Goal: Use online tool/utility: Use online tool/utility

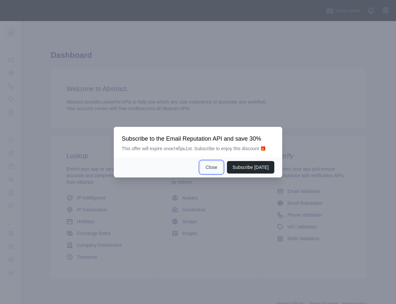
click at [217, 167] on button "Close" at bounding box center [211, 167] width 23 height 12
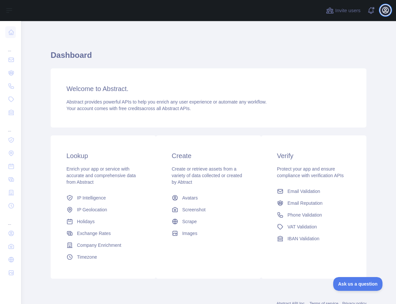
click at [383, 7] on icon "button" at bounding box center [385, 10] width 8 height 8
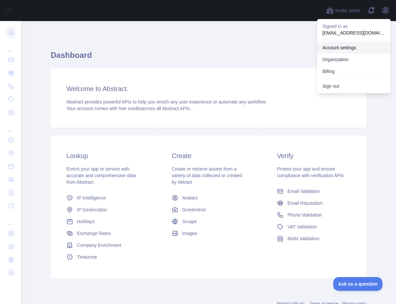
click at [344, 46] on link "Account settings" at bounding box center [354, 48] width 74 height 12
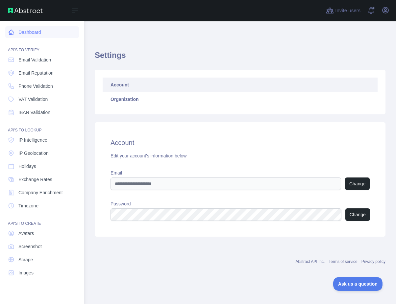
click at [29, 32] on link "Dashboard" at bounding box center [42, 32] width 74 height 12
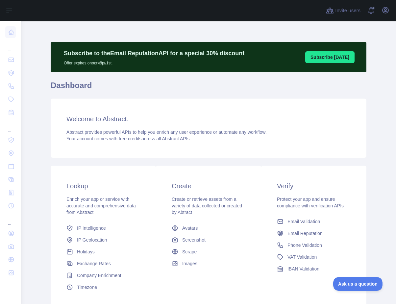
click at [190, 134] on span "Abstract provides powerful APIs to help you enrich any user experience or autom…" at bounding box center [166, 132] width 200 height 5
click at [166, 56] on p "Subscribe to the Email Reputation API for a special 30 % discount" at bounding box center [154, 53] width 180 height 9
click at [329, 55] on button "Subscribe [DATE]" at bounding box center [329, 57] width 49 height 12
click at [374, 10] on span at bounding box center [373, 10] width 13 height 21
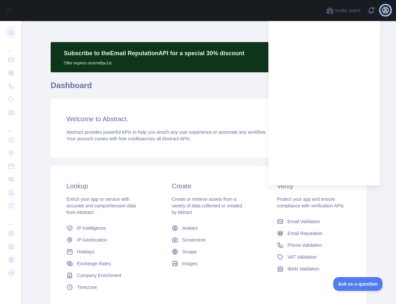
click at [385, 10] on icon "button" at bounding box center [385, 10] width 6 height 6
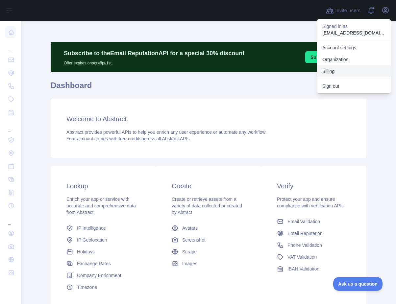
click at [331, 71] on button "Billing" at bounding box center [354, 71] width 74 height 12
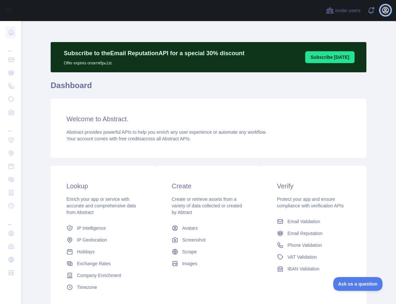
click at [384, 14] on icon "button" at bounding box center [385, 10] width 8 height 8
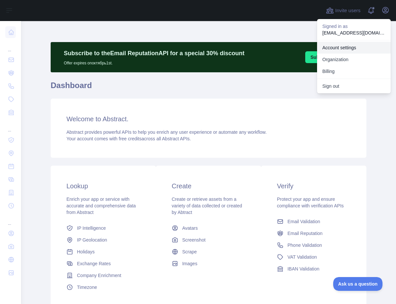
click at [339, 46] on link "Account settings" at bounding box center [354, 48] width 74 height 12
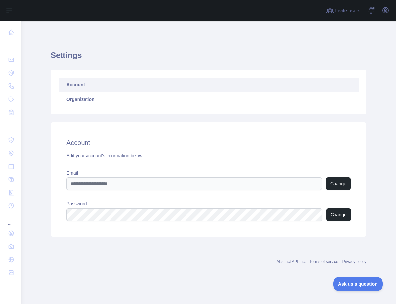
click at [297, 262] on link "Abstract API Inc." at bounding box center [290, 261] width 29 height 5
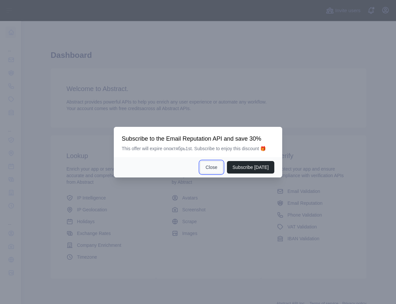
click at [217, 167] on button "Close" at bounding box center [211, 167] width 23 height 12
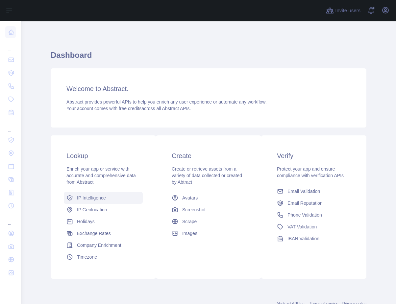
click at [89, 200] on span "IP Intelligence" at bounding box center [91, 198] width 29 height 7
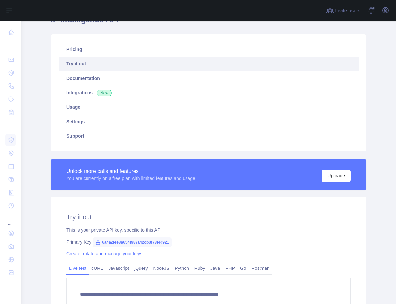
scroll to position [131, 0]
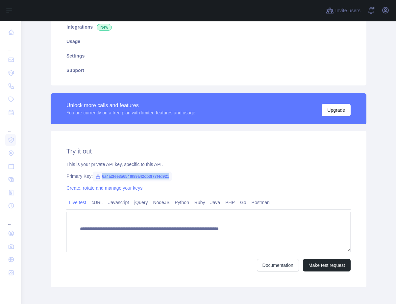
drag, startPoint x: 164, startPoint y: 177, endPoint x: 97, endPoint y: 178, distance: 66.7
click at [97, 178] on span "6a4a2fee3a654f989a42cb3f73f4d921" at bounding box center [132, 177] width 79 height 10
type textarea "**********"
copy span "6a4a2fee3a654f989a42cb3f73f4d921"
